Goal: Check status: Check status

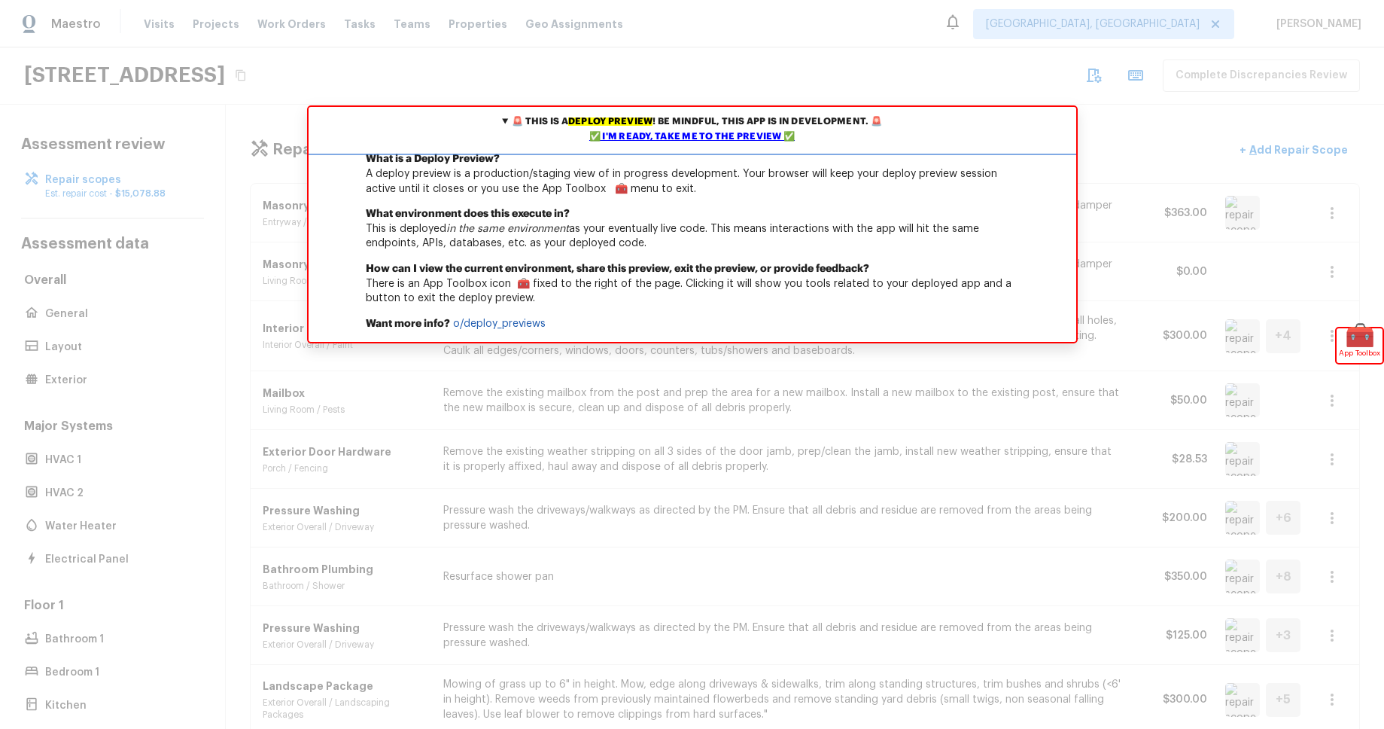
click at [738, 135] on div "✅ I'm ready, take me to the preview ✅" at bounding box center [692, 136] width 760 height 15
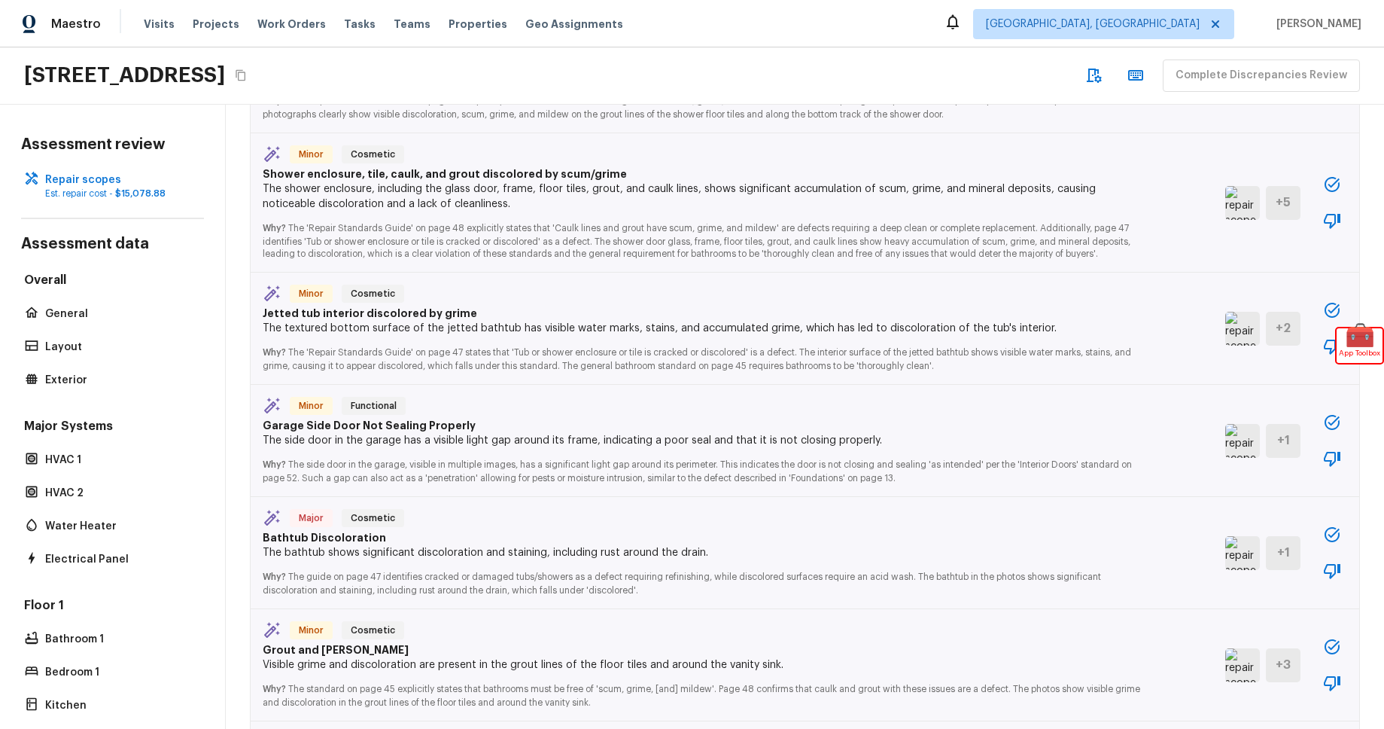
scroll to position [1131, 0]
